Goal: Information Seeking & Learning: Learn about a topic

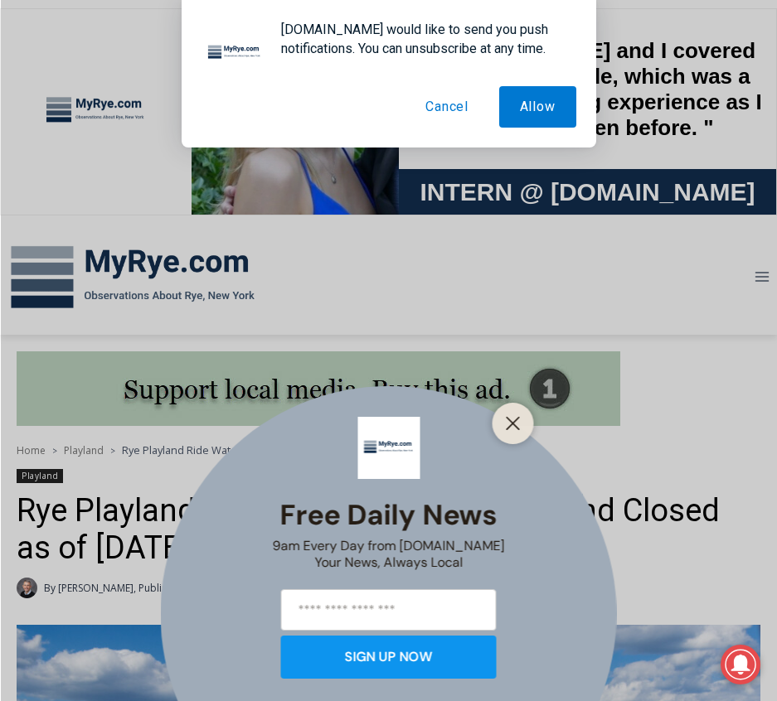
click at [217, 544] on div "Free Daily News 9am Every Day from [DOMAIN_NAME] Your News, Always Local SIGN U…" at bounding box center [388, 350] width 777 height 701
click at [455, 95] on button "Cancel" at bounding box center [447, 106] width 85 height 41
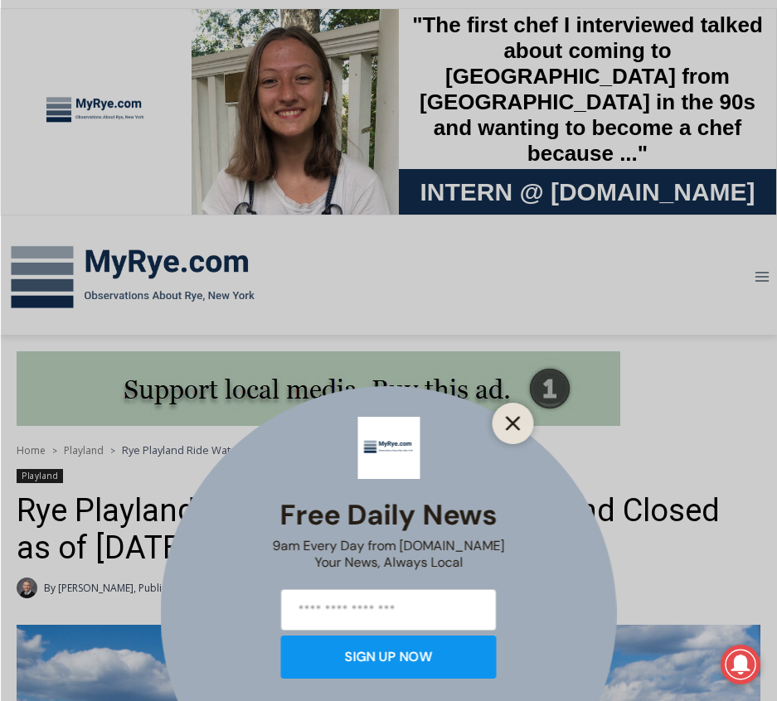
click at [504, 416] on button "Close" at bounding box center [513, 423] width 23 height 23
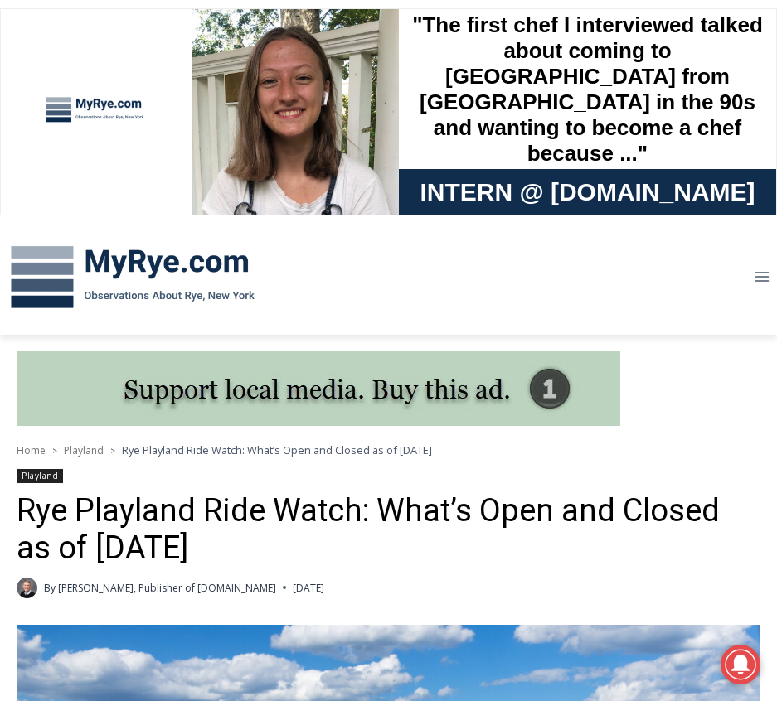
click at [137, 519] on h1 "Rye Playland Ride Watch: What’s Open and Closed as of [DATE]" at bounding box center [389, 529] width 744 height 75
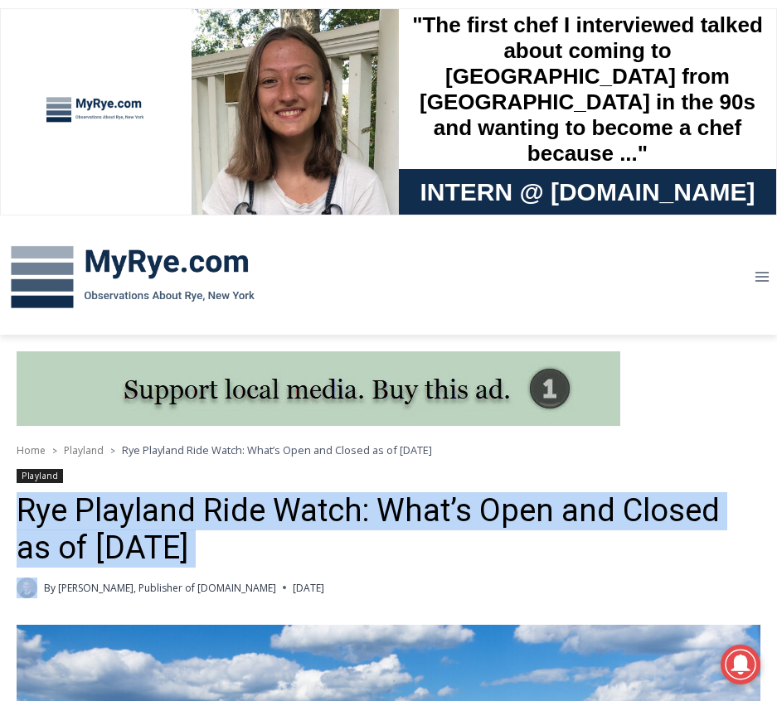
click at [137, 519] on h1 "Rye Playland Ride Watch: What’s Open and Closed as of [DATE]" at bounding box center [389, 529] width 744 height 75
copy header "Rye Playland Ride Watch: What’s Open and Closed as of [DATE]"
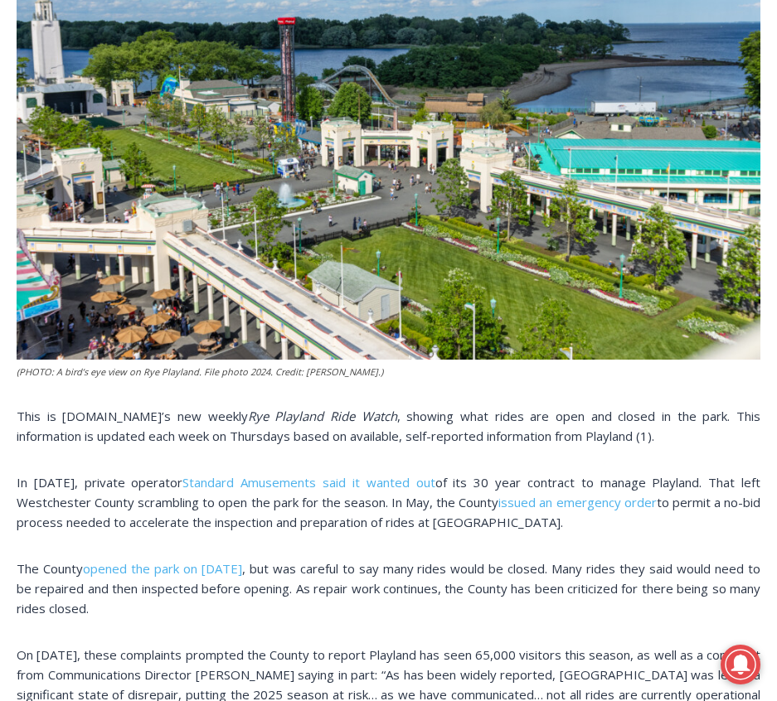
scroll to position [764, 0]
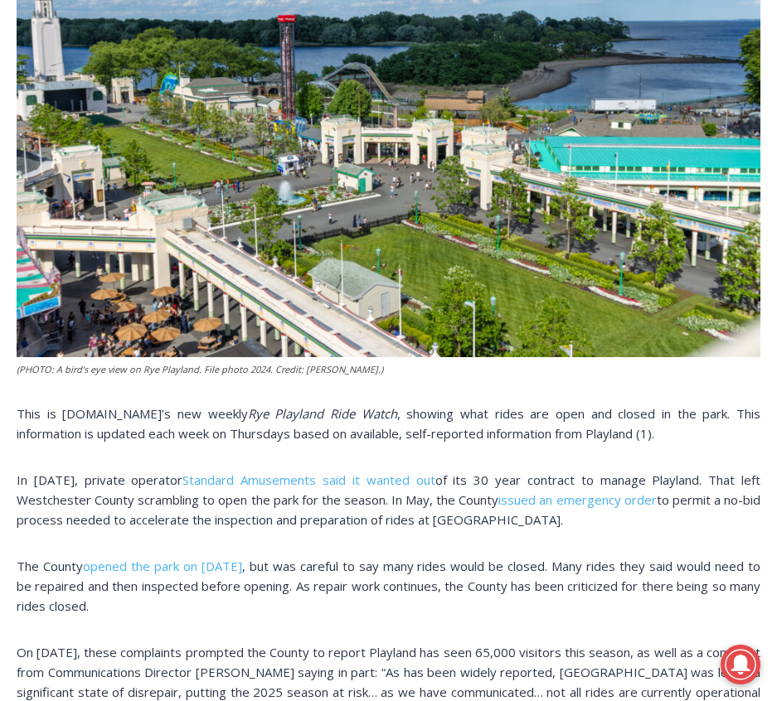
click at [248, 420] on span "Rye Playland Ride Watch" at bounding box center [322, 413] width 149 height 17
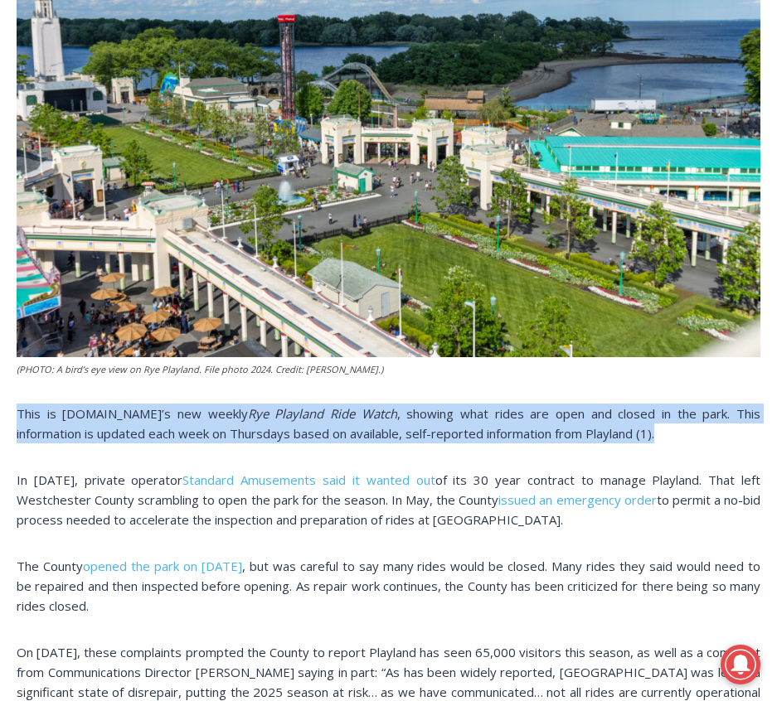
click at [248, 420] on span "Rye Playland Ride Watch" at bounding box center [322, 413] width 149 height 17
copy div "This is [DOMAIN_NAME]’s new weekly Rye Playland Ride Watch , showing what rides…"
